Goal: Find specific page/section: Find specific page/section

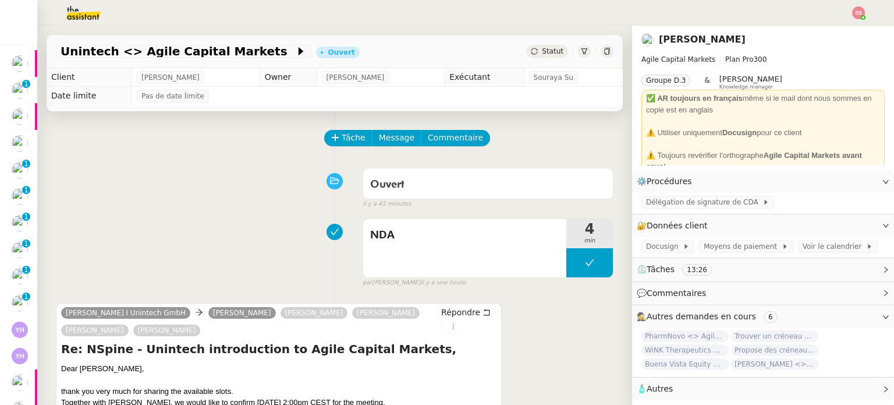
scroll to position [118, 0]
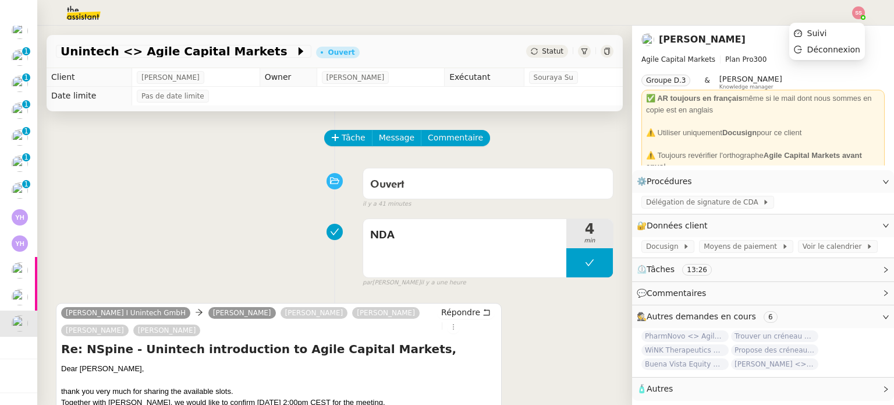
click at [856, 16] on img at bounding box center [858, 12] width 13 height 13
click at [830, 29] on li "Suivi" at bounding box center [827, 33] width 76 height 16
